Goal: Information Seeking & Learning: Learn about a topic

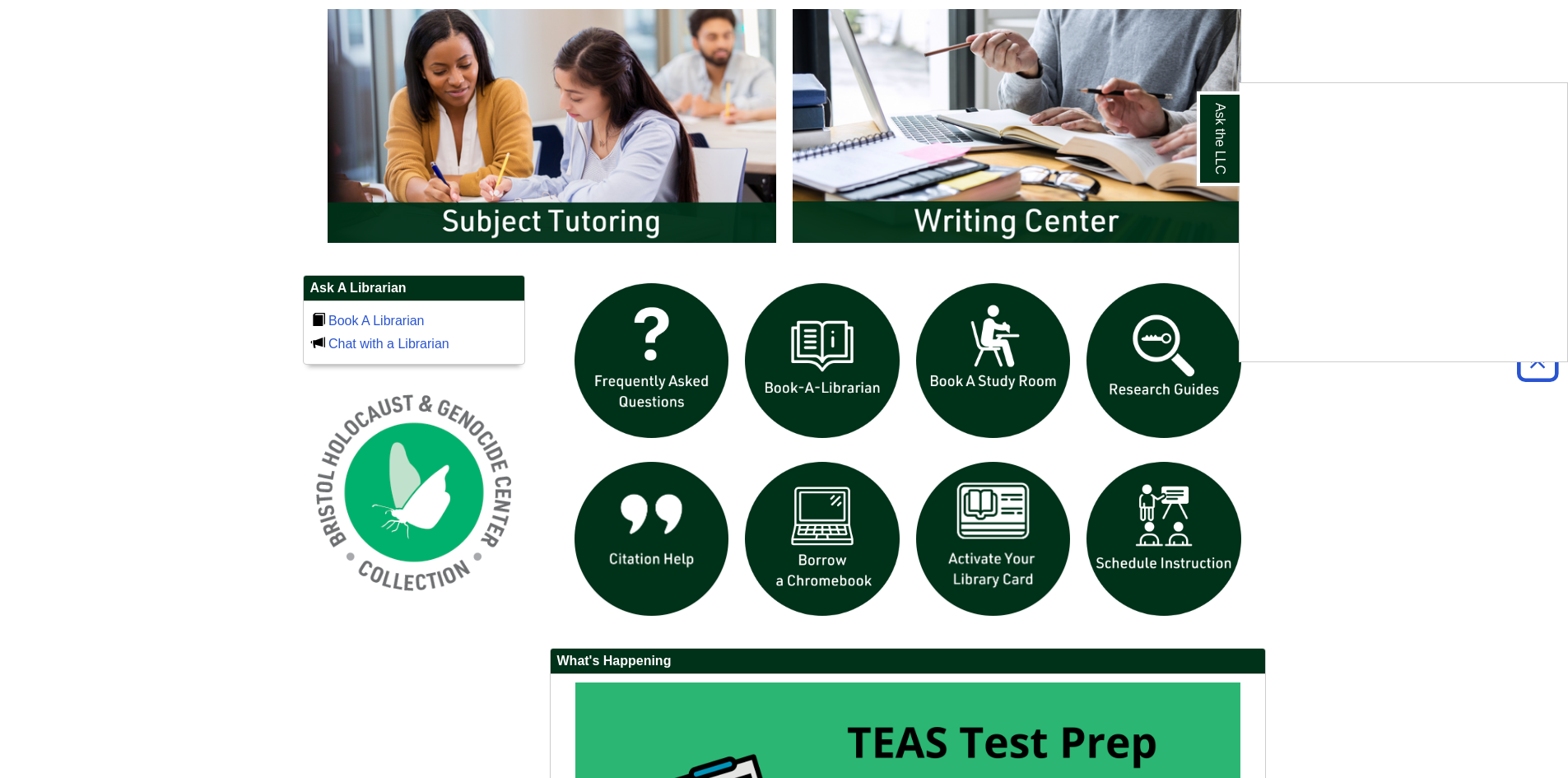
scroll to position [989, 0]
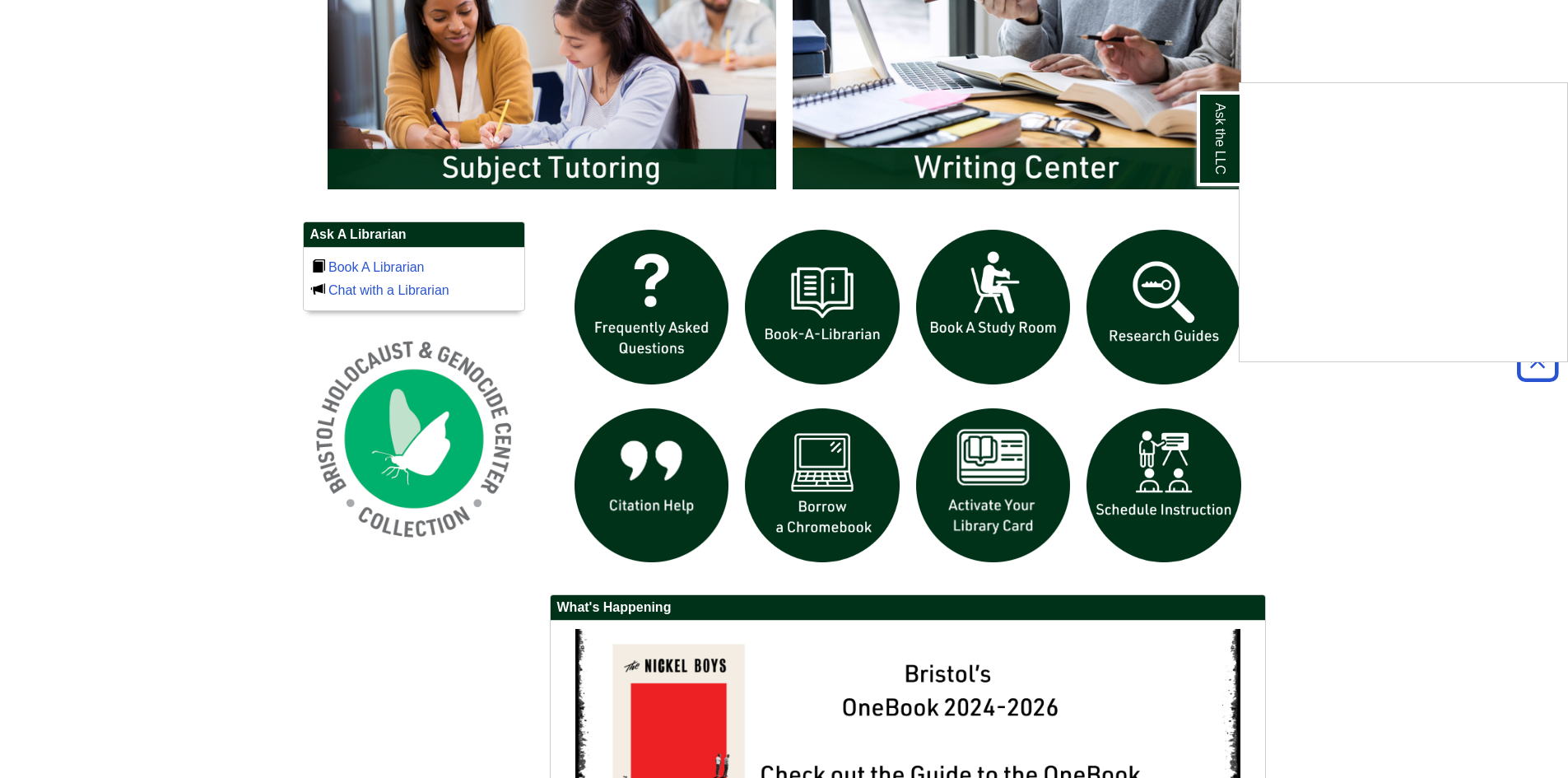
click at [1000, 516] on div "Ask the LLC" at bounding box center [784, 389] width 1568 height 778
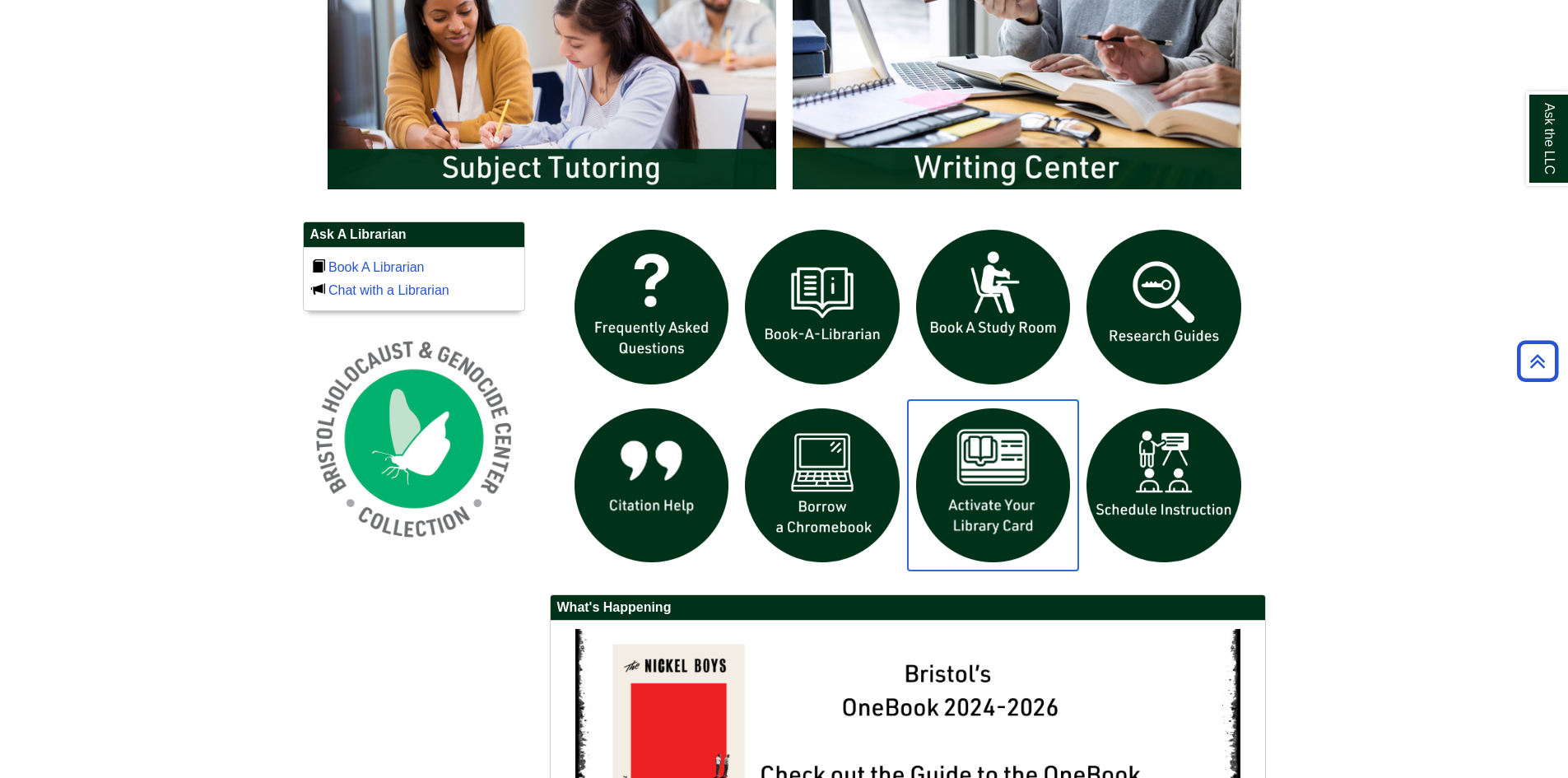
click at [991, 487] on img "slideshow" at bounding box center [994, 486] width 171 height 171
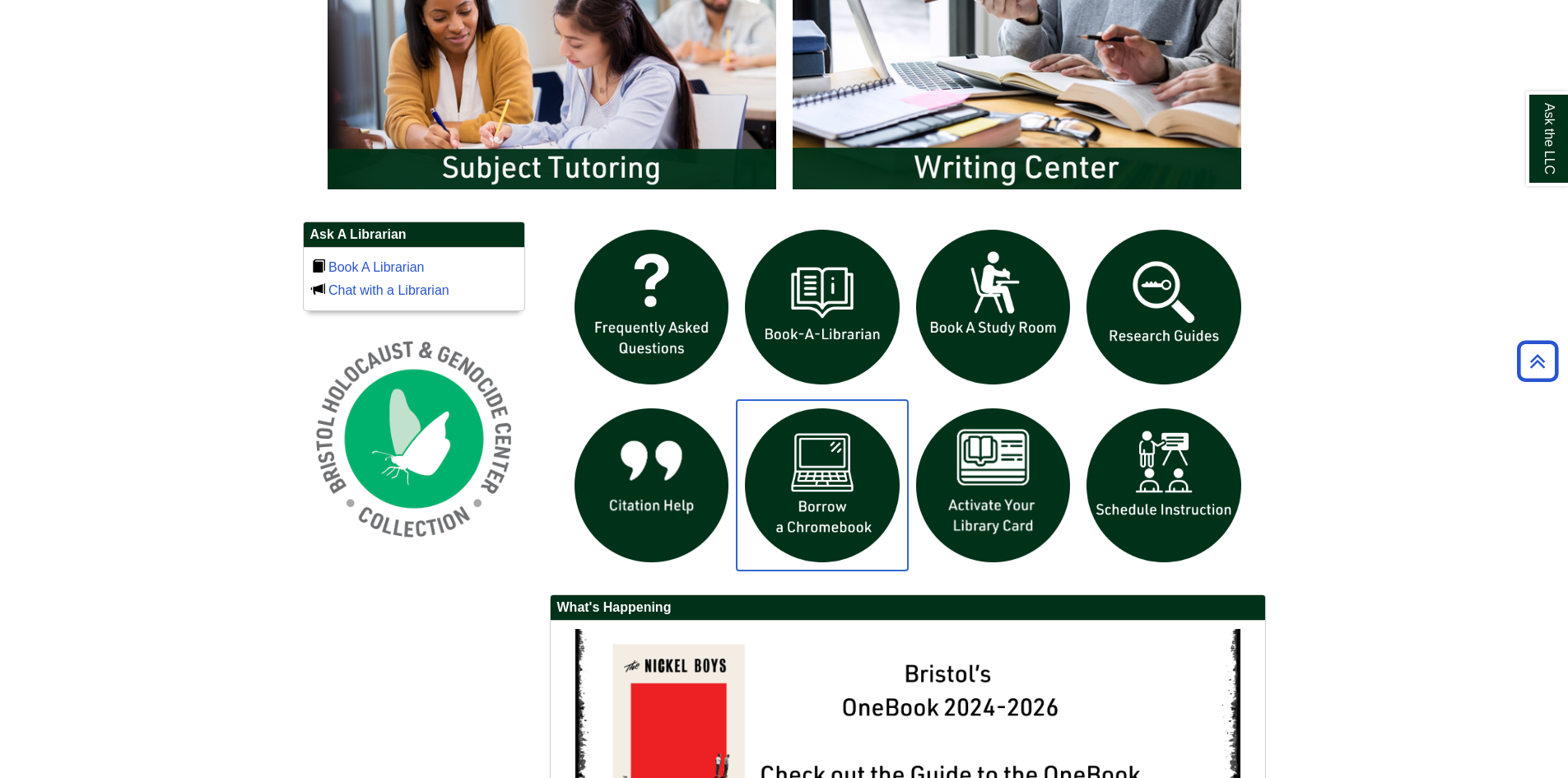
click at [832, 502] on img "slideshow" at bounding box center [822, 486] width 171 height 171
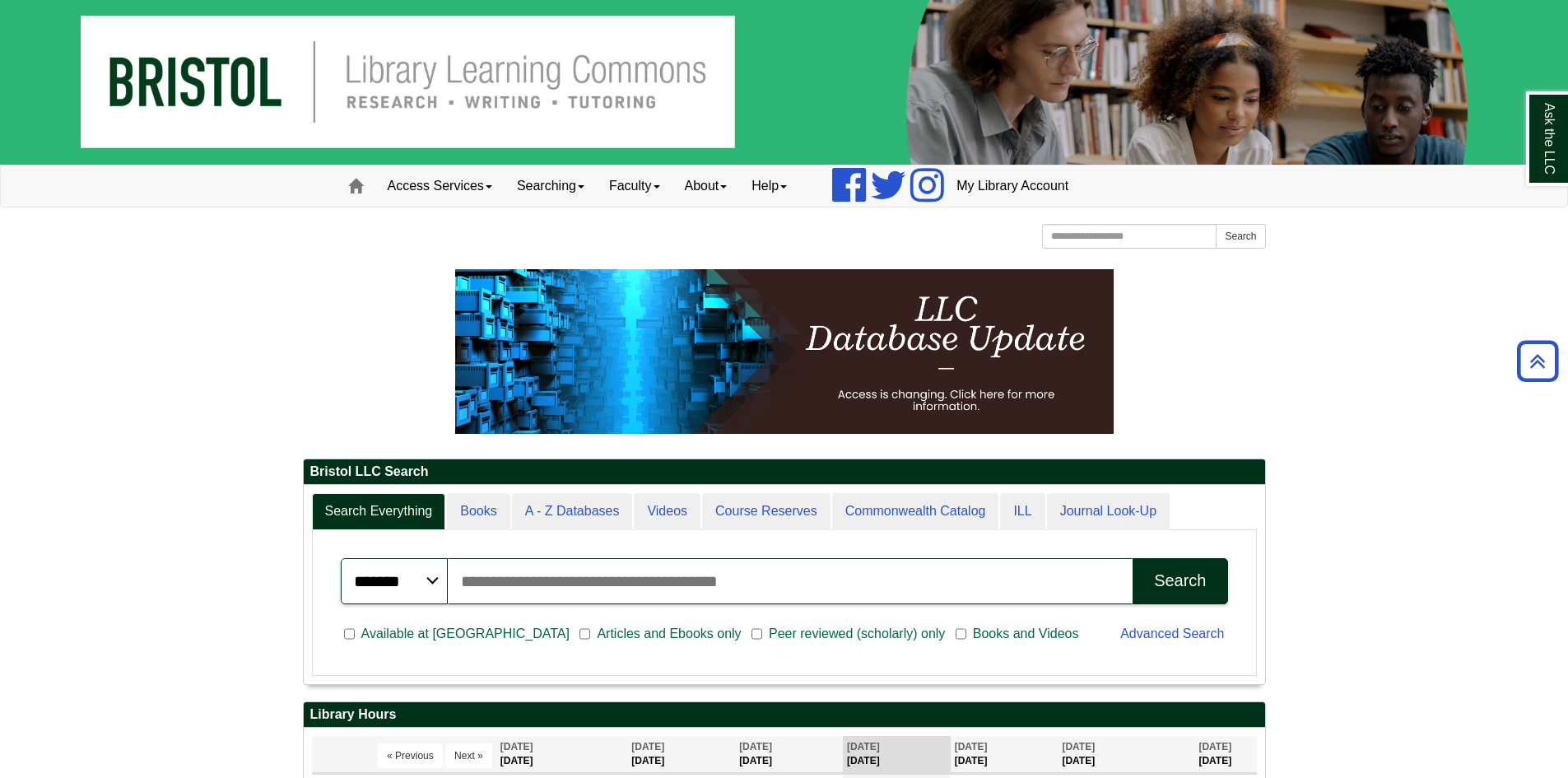
scroll to position [0, 0]
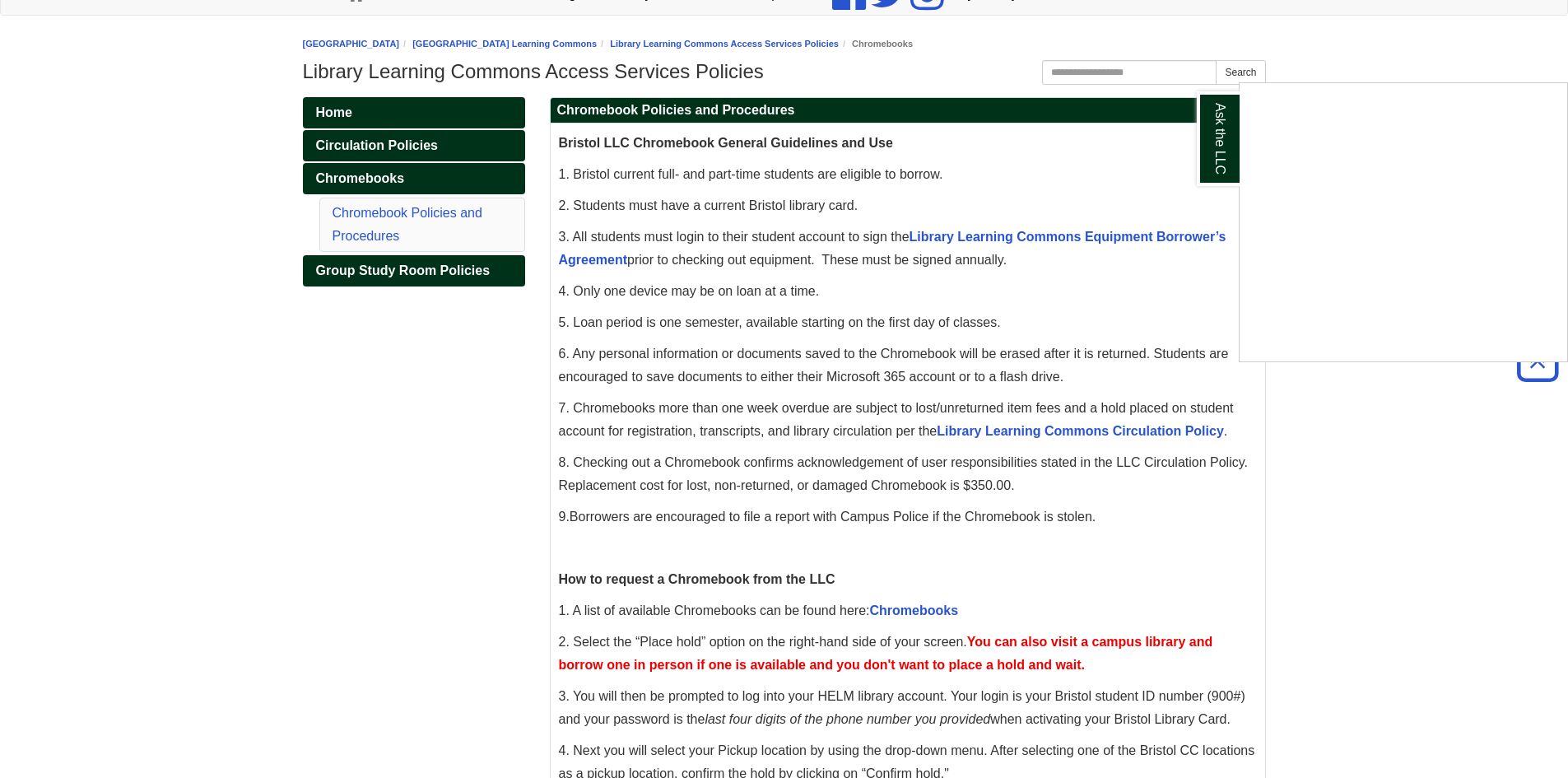
scroll to position [169, 0]
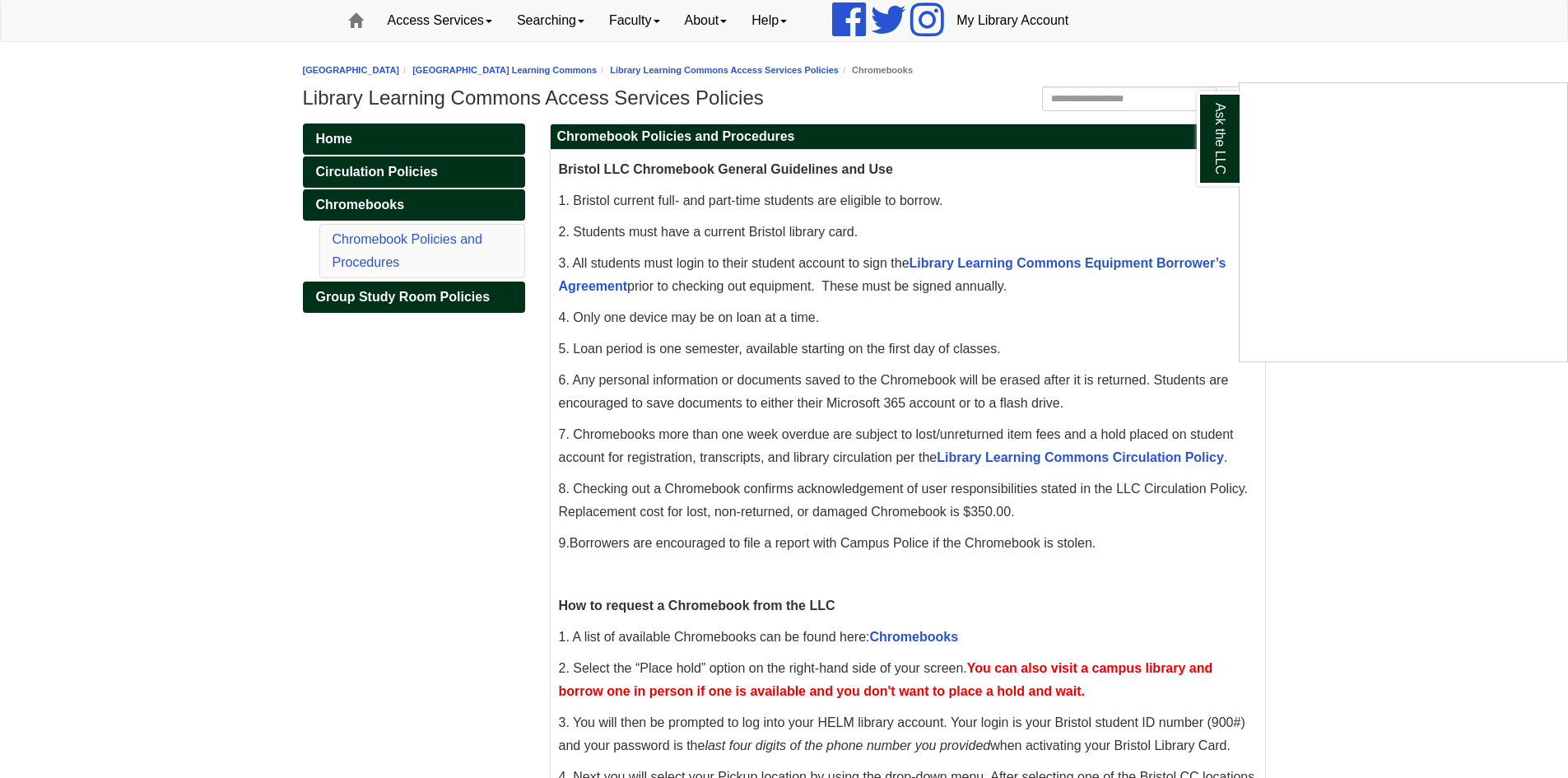
click at [361, 206] on div "Ask the LLC" at bounding box center [784, 389] width 1568 height 778
click at [381, 204] on span "Chromebooks" at bounding box center [361, 205] width 88 height 14
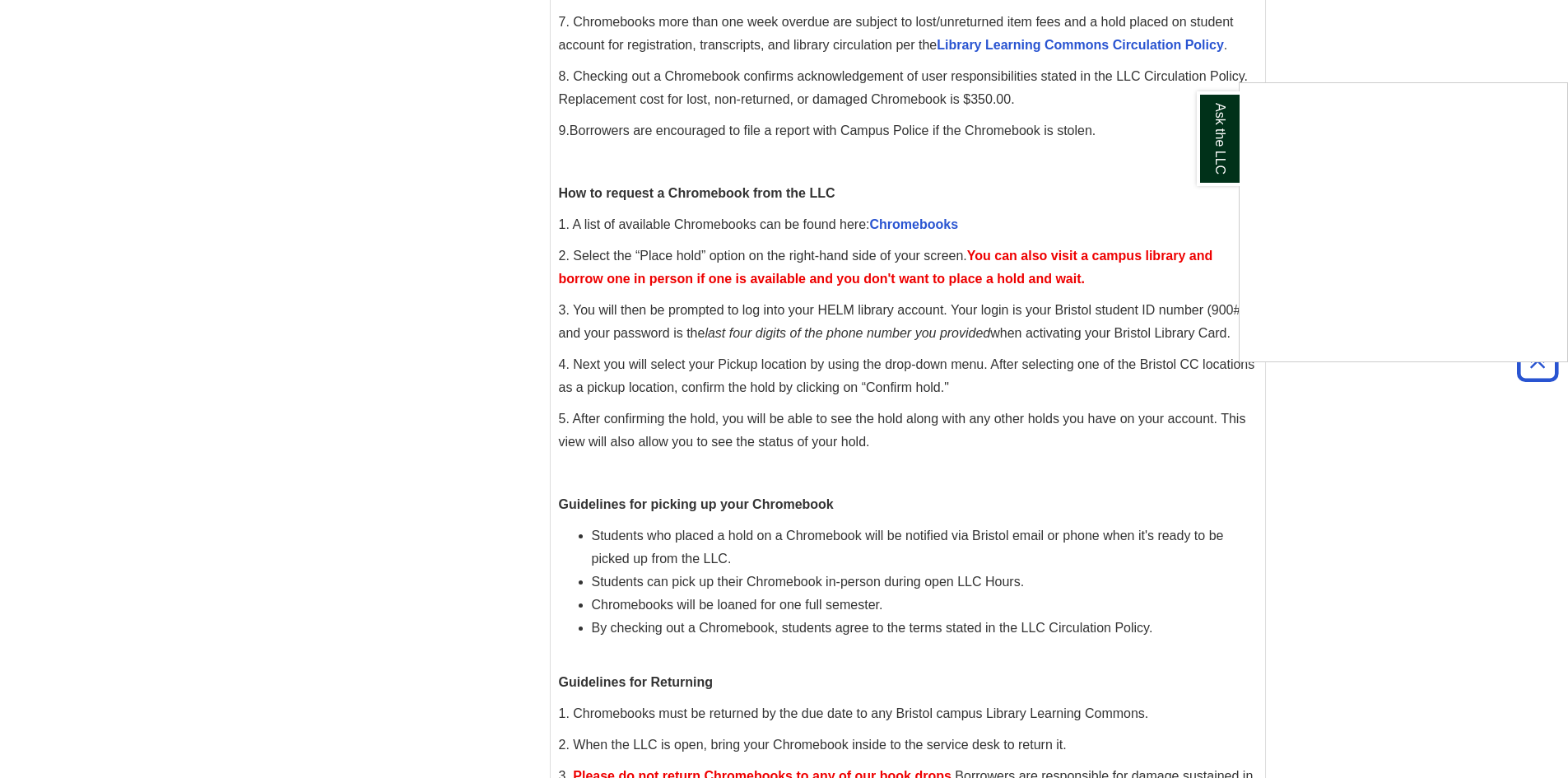
scroll to position [659, 0]
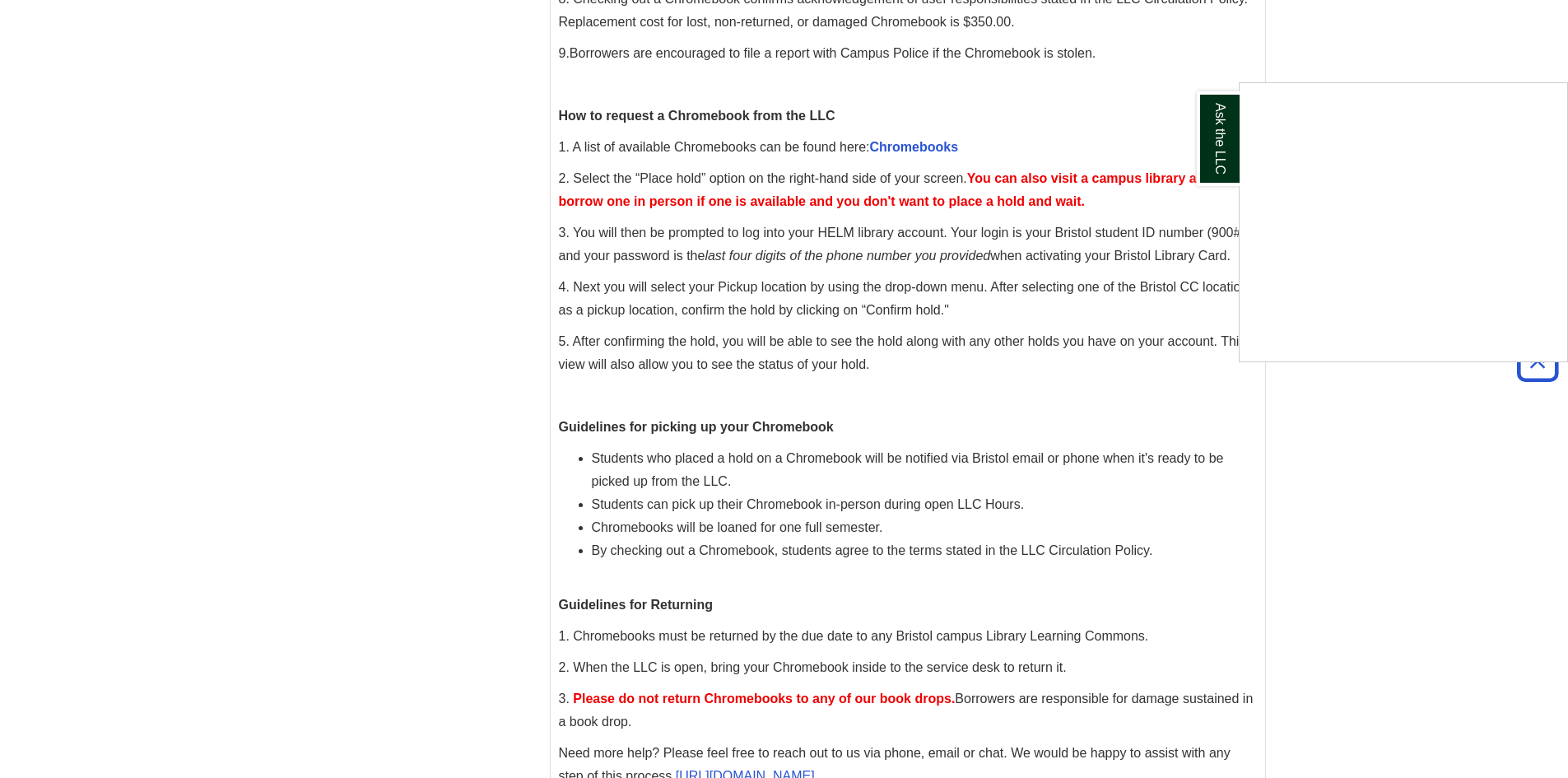
click at [948, 144] on div "Ask the LLC" at bounding box center [784, 389] width 1568 height 778
click at [903, 149] on link "Chromebooks" at bounding box center [914, 147] width 88 height 14
click at [908, 143] on link "Chromebooks" at bounding box center [914, 147] width 88 height 14
click at [900, 143] on link "Chromebooks" at bounding box center [914, 147] width 88 height 14
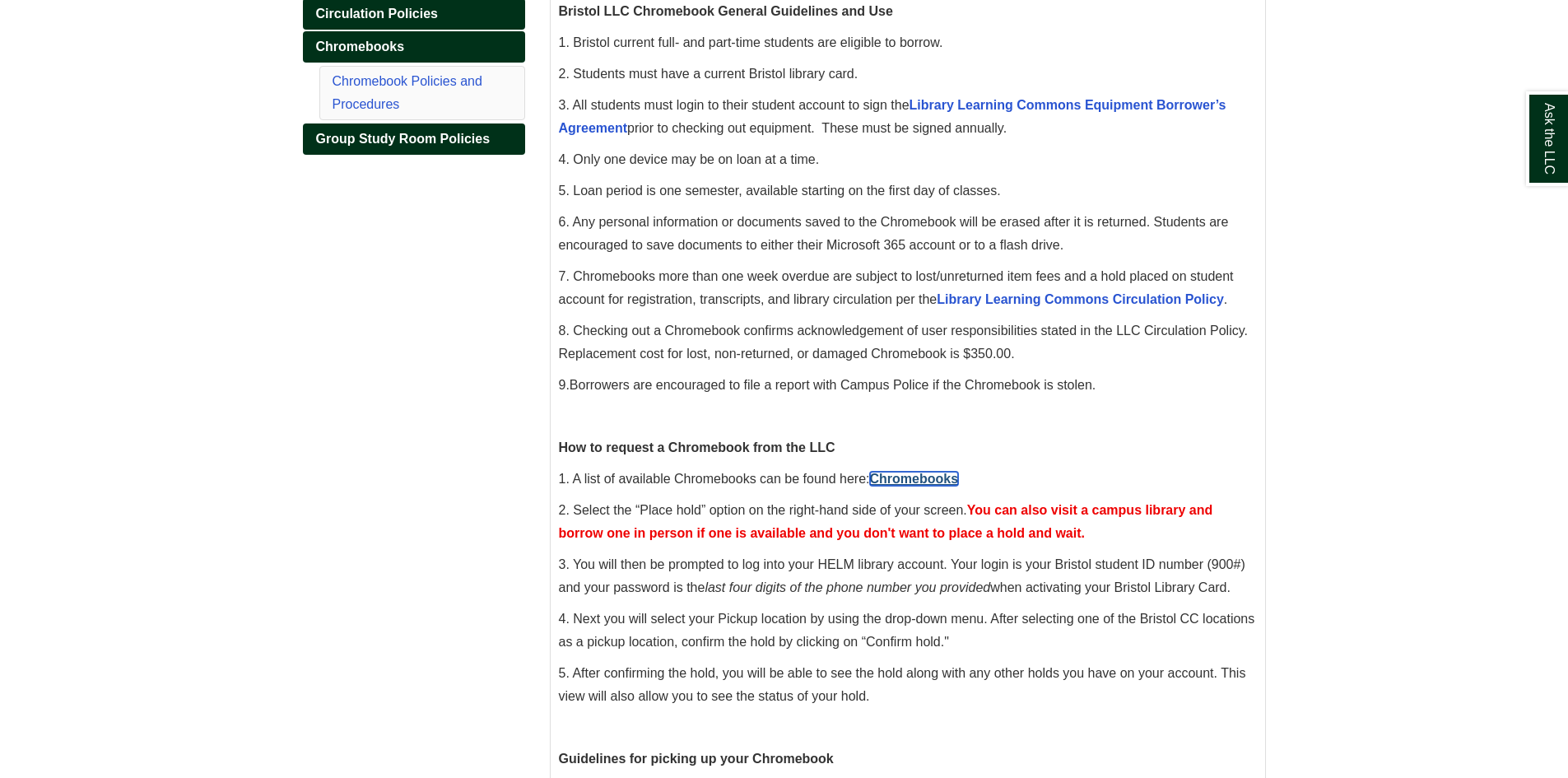
scroll to position [334, 0]
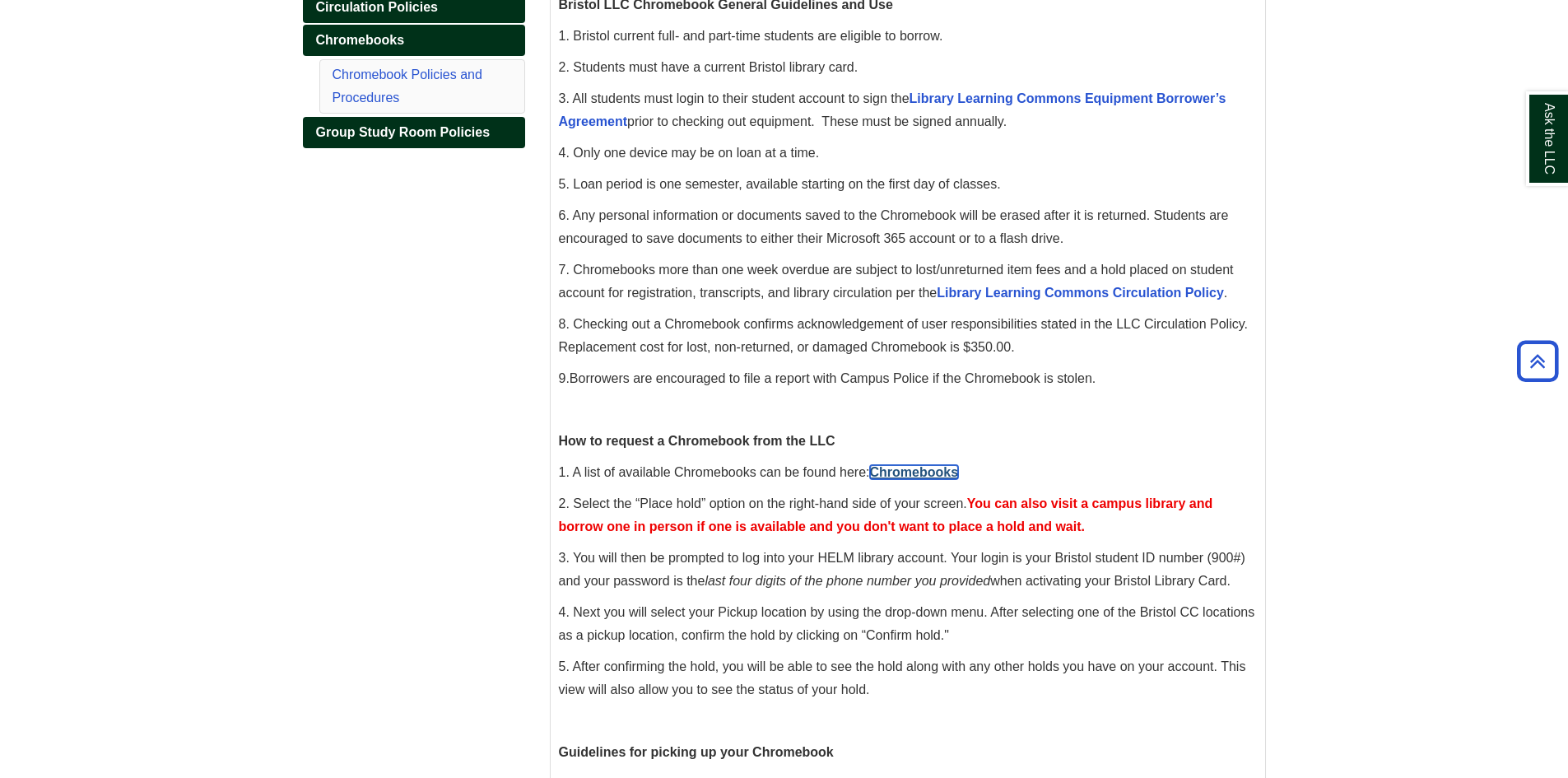
click at [897, 471] on link "Chromebooks" at bounding box center [914, 472] width 88 height 14
click at [932, 464] on p "1. A list of available Chromebooks can be found here: Chromebooks" at bounding box center [908, 473] width 698 height 23
click at [934, 473] on link "Chromebooks" at bounding box center [914, 472] width 88 height 14
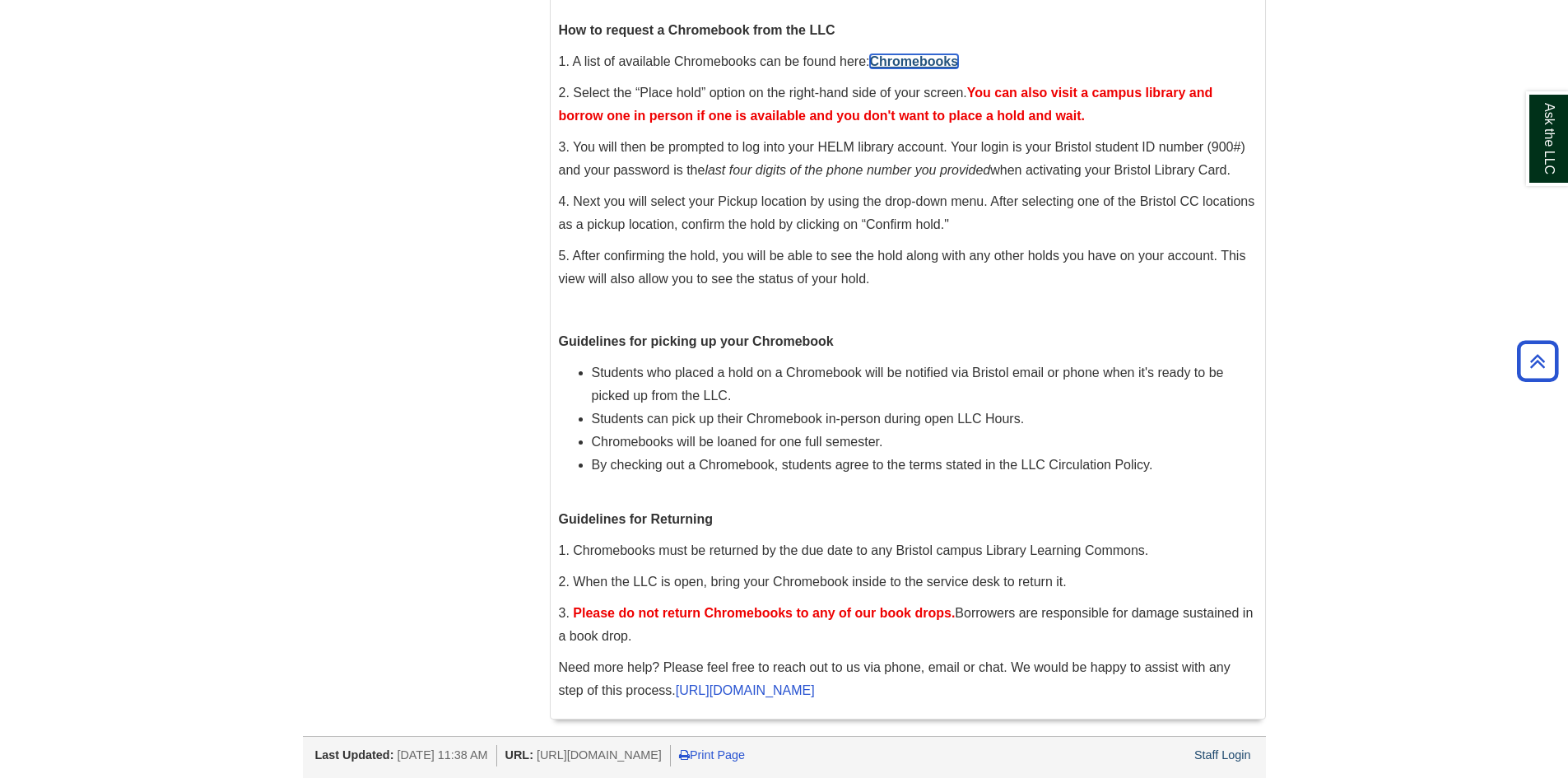
scroll to position [745, 0]
